Goal: Transaction & Acquisition: Purchase product/service

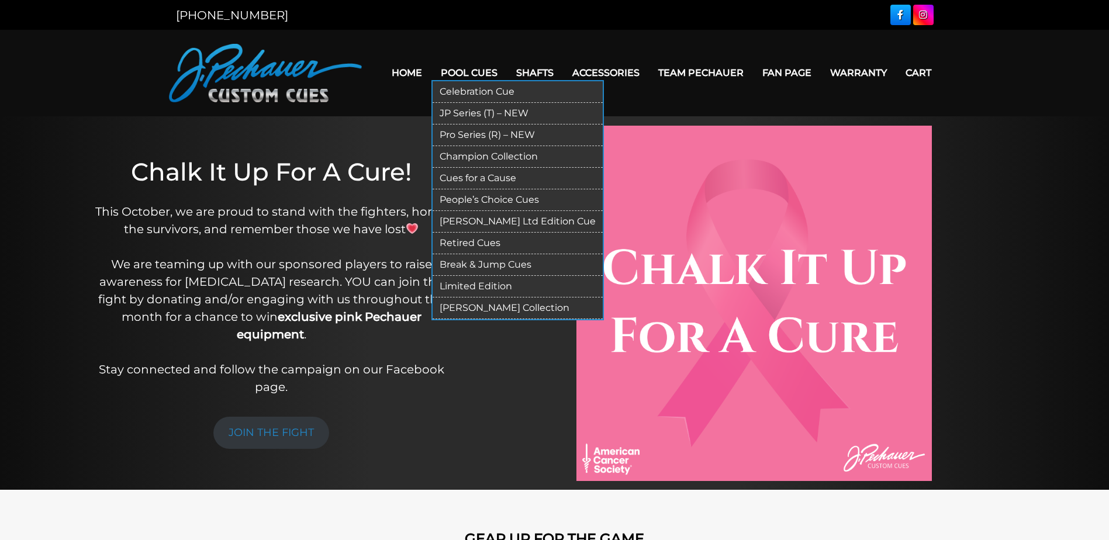
click at [485, 263] on link "Break & Jump Cues" at bounding box center [518, 265] width 170 height 22
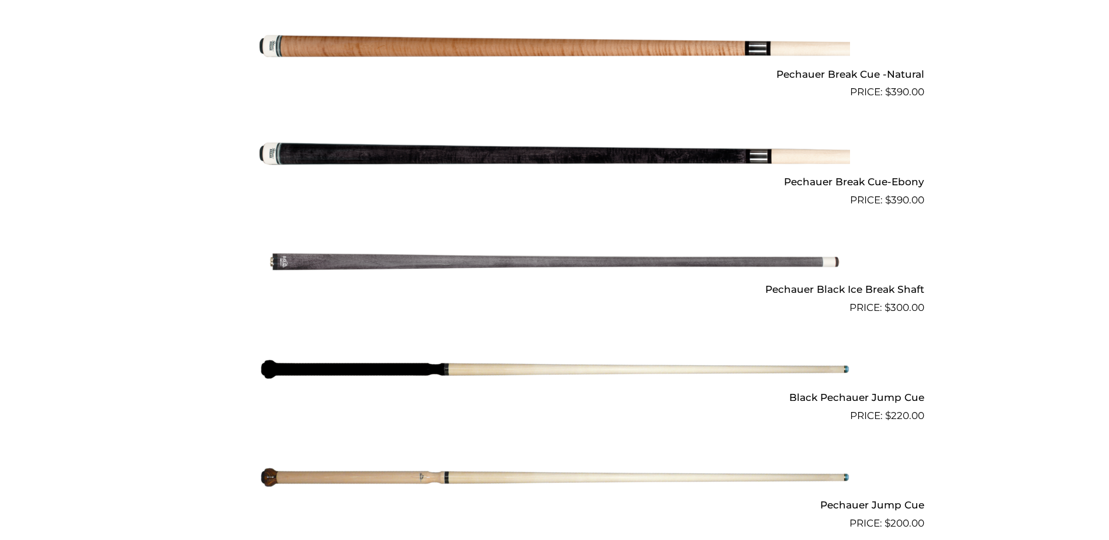
scroll to position [769, 0]
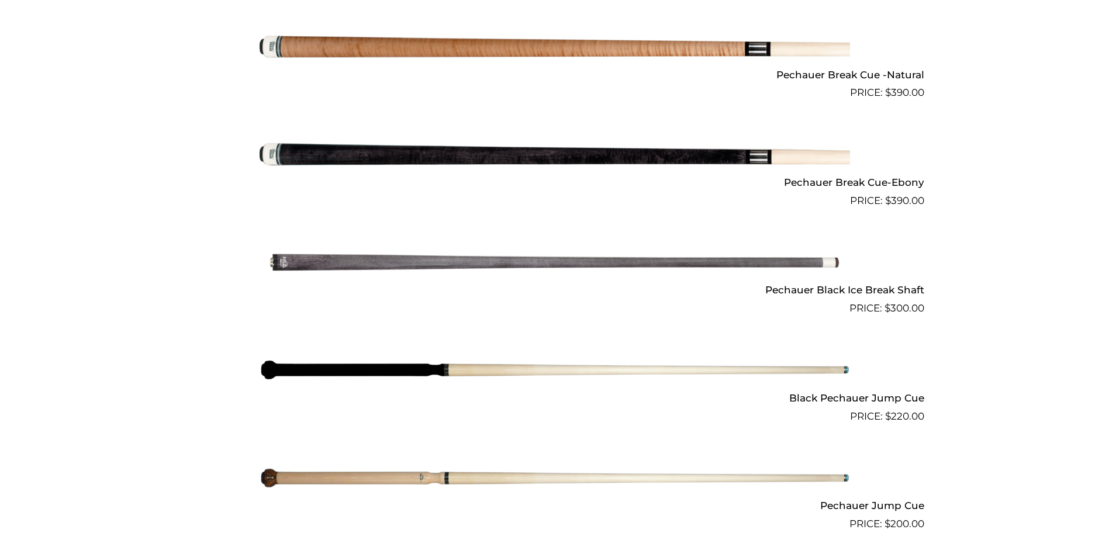
click at [689, 267] on img at bounding box center [555, 262] width 591 height 98
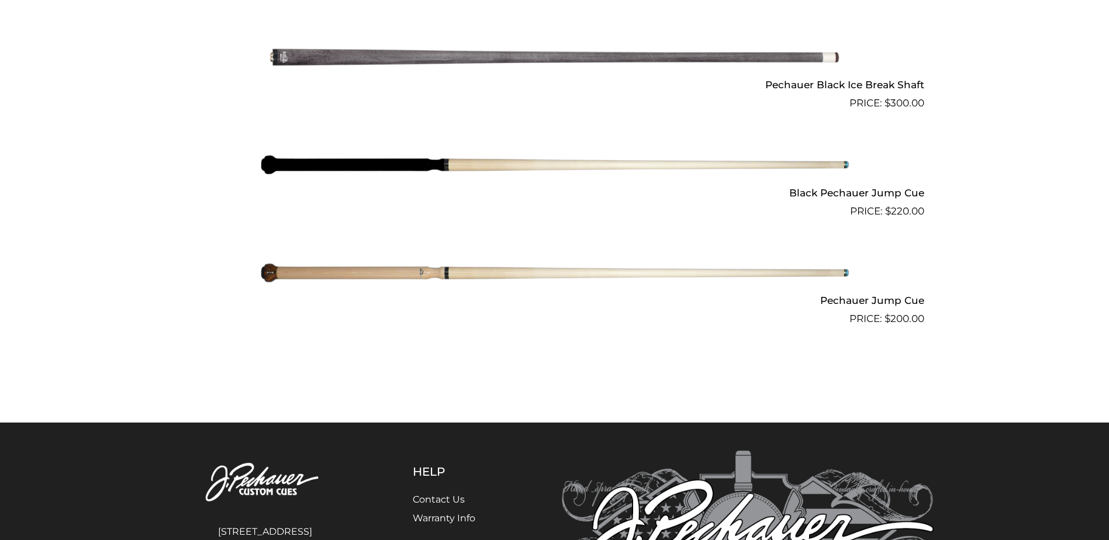
scroll to position [974, 0]
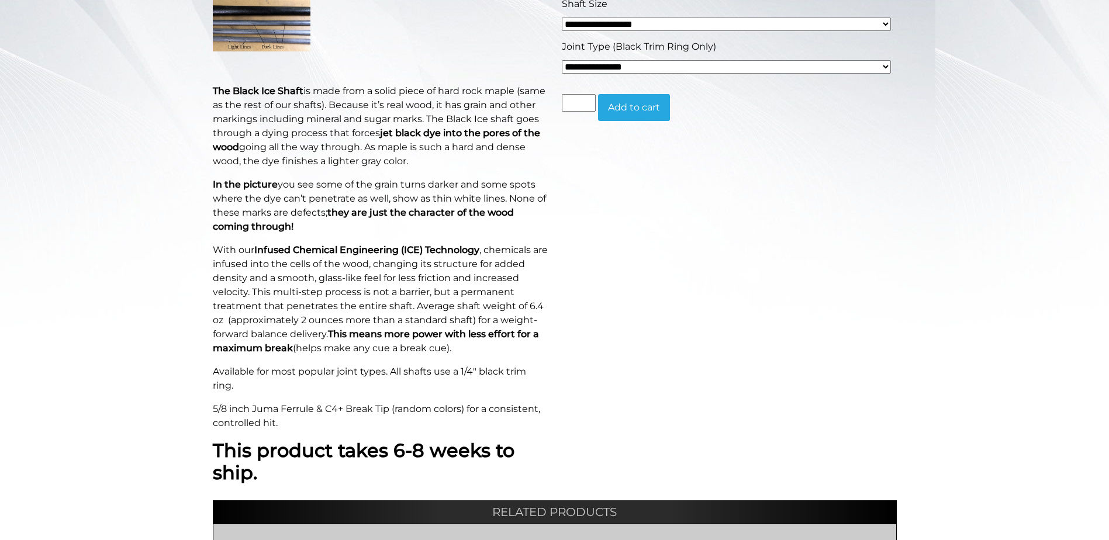
scroll to position [351, 0]
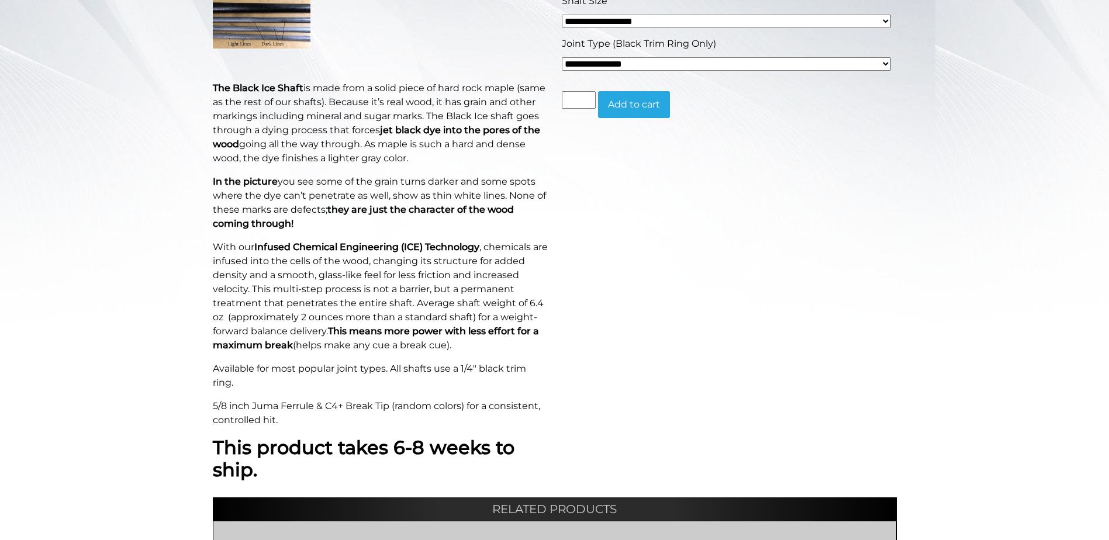
click at [888, 65] on select "**********" at bounding box center [726, 63] width 329 height 13
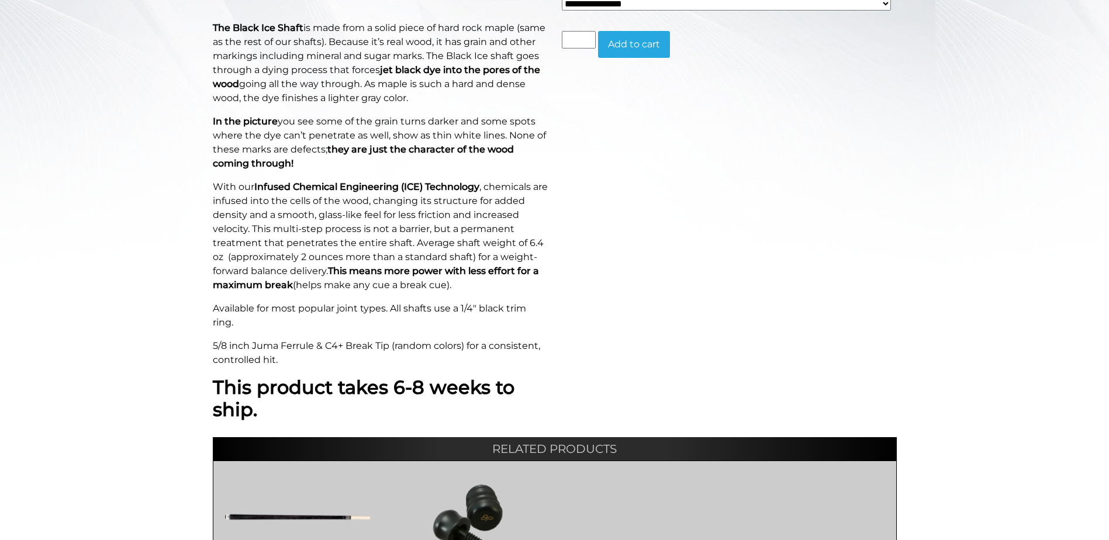
scroll to position [409, 0]
